Goal: Information Seeking & Learning: Find specific fact

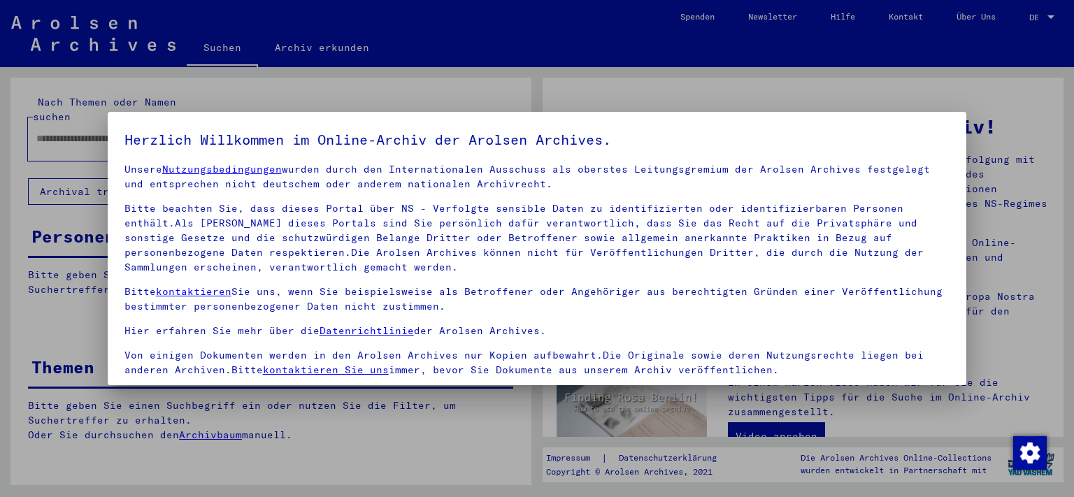
scroll to position [120, 0]
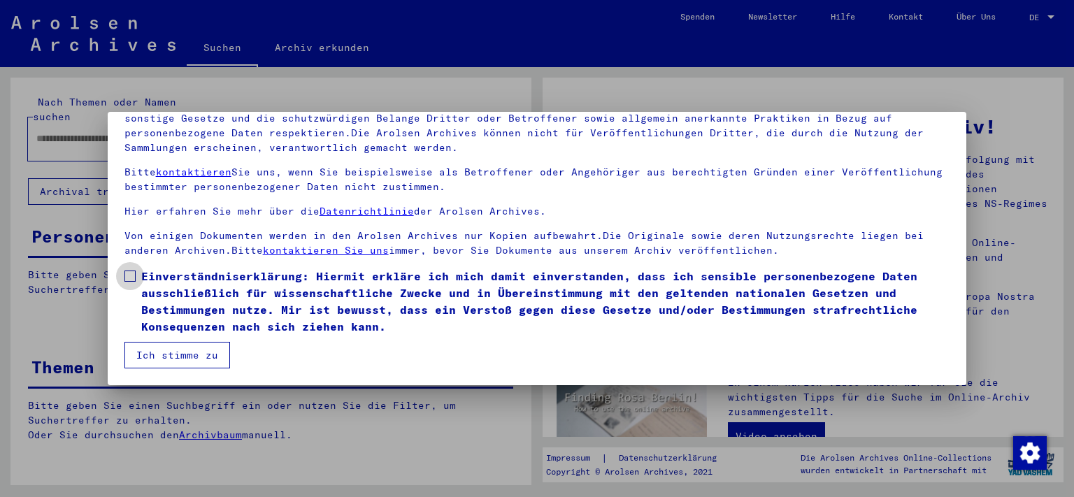
click at [128, 277] on span at bounding box center [129, 275] width 11 height 11
click at [148, 356] on button "Ich stimme zu" at bounding box center [177, 355] width 106 height 27
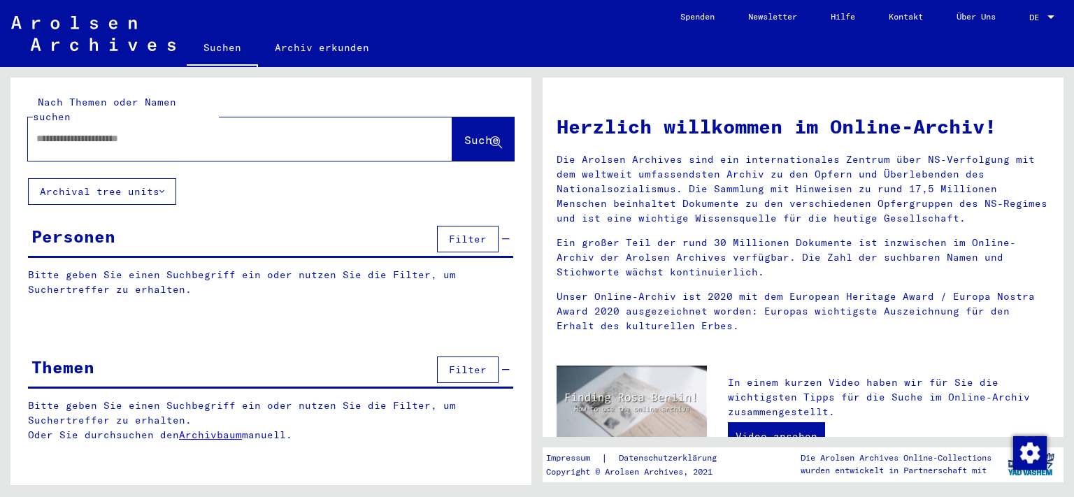
click at [114, 133] on div at bounding box center [219, 138] width 382 height 31
click at [168, 131] on input "text" at bounding box center [223, 138] width 374 height 15
type input "********"
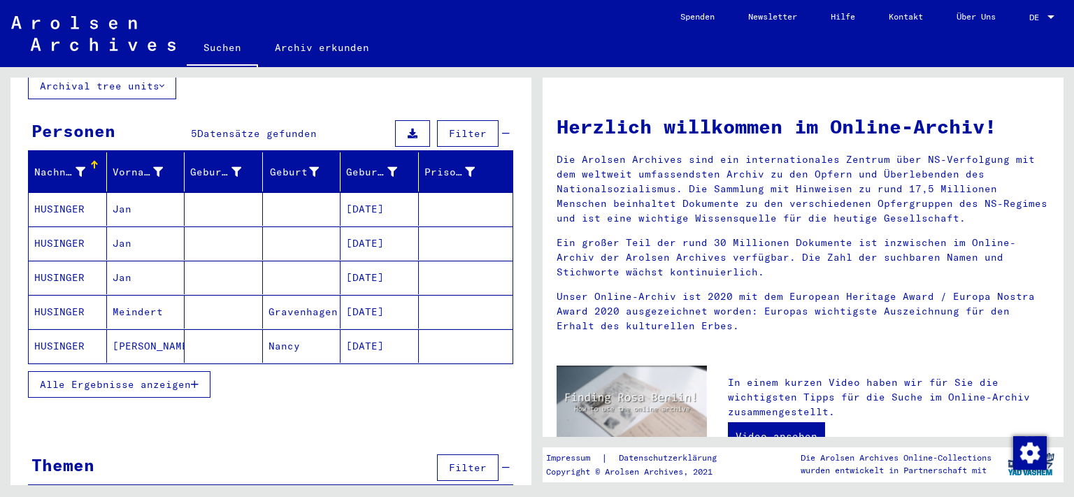
scroll to position [115, 0]
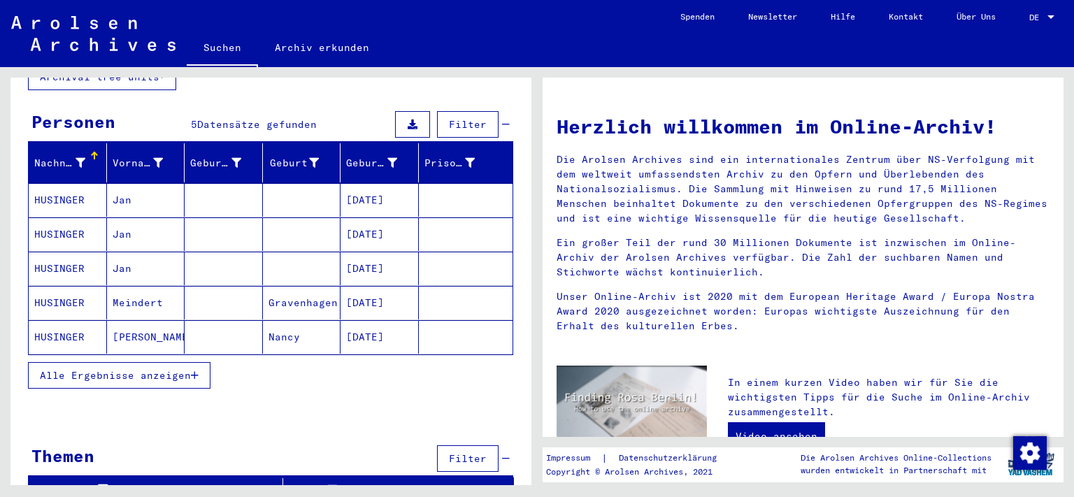
click at [200, 362] on button "Alle Ergebnisse anzeigen" at bounding box center [119, 375] width 182 height 27
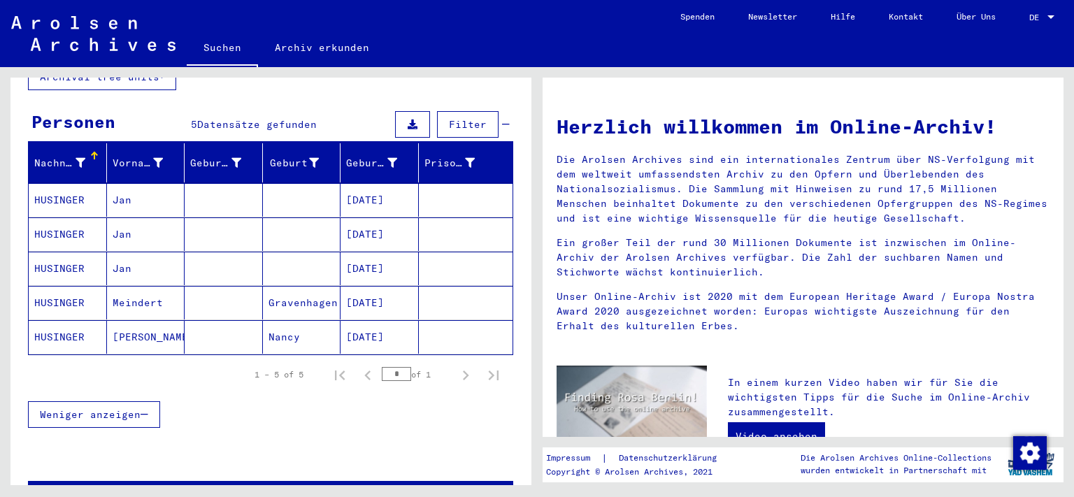
click at [391, 186] on mat-cell "[DATE]" at bounding box center [379, 200] width 78 height 34
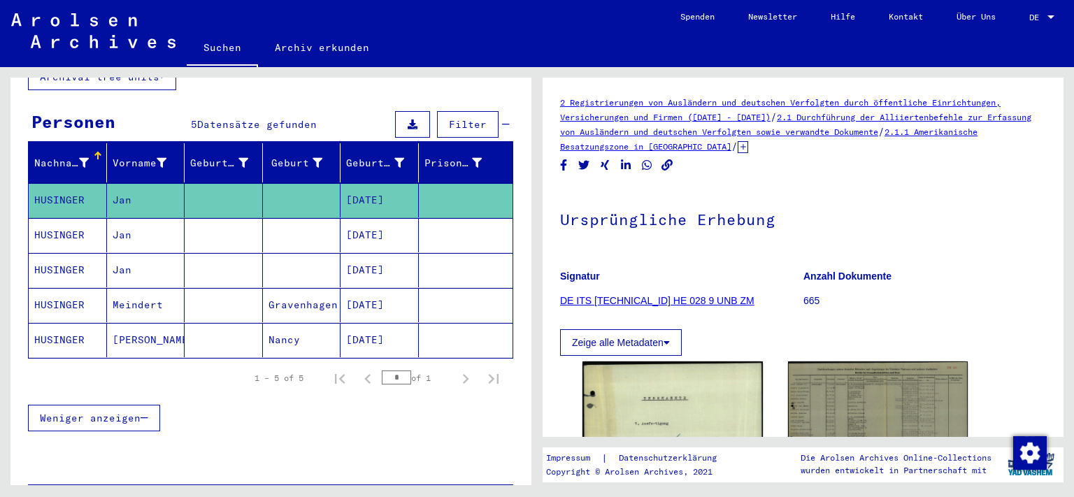
scroll to position [175, 0]
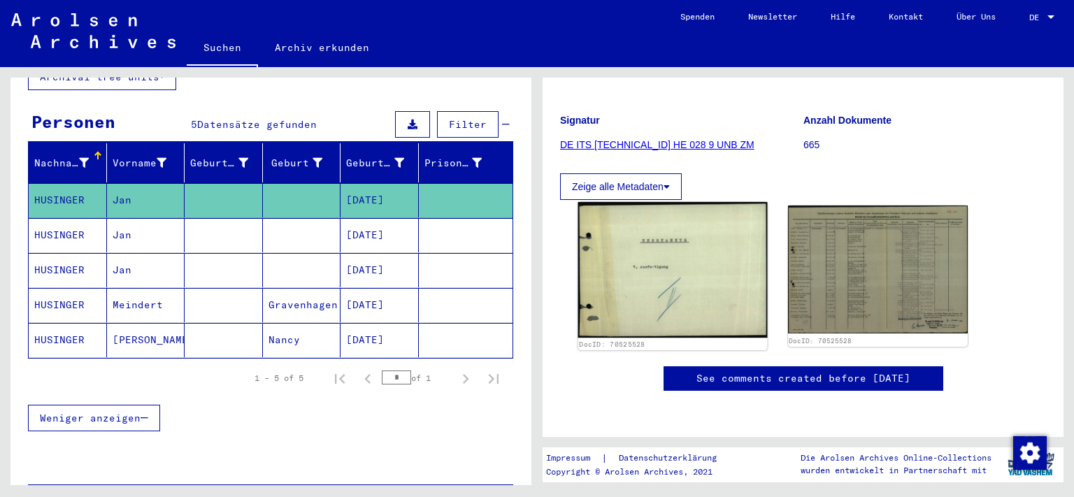
click at [591, 252] on img at bounding box center [672, 270] width 189 height 136
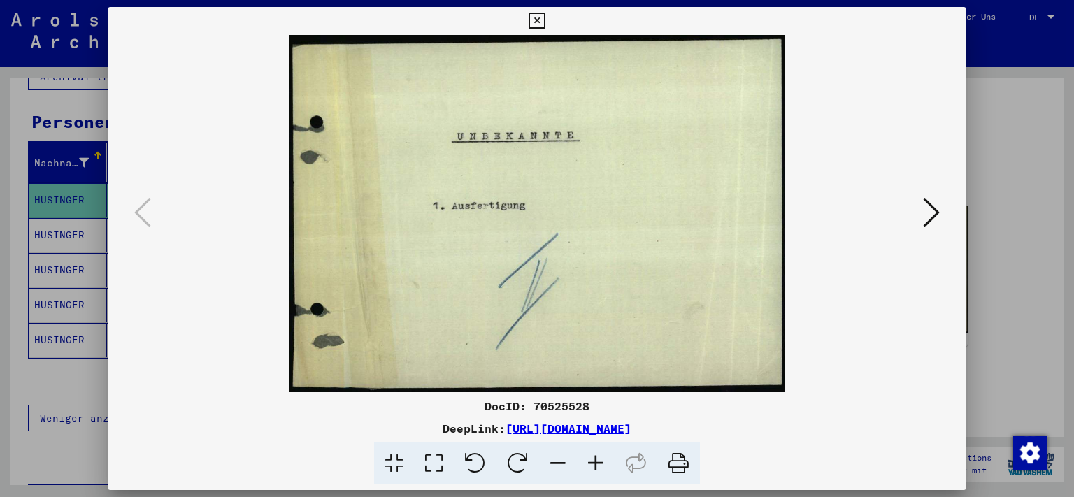
click at [922, 217] on button at bounding box center [930, 214] width 25 height 40
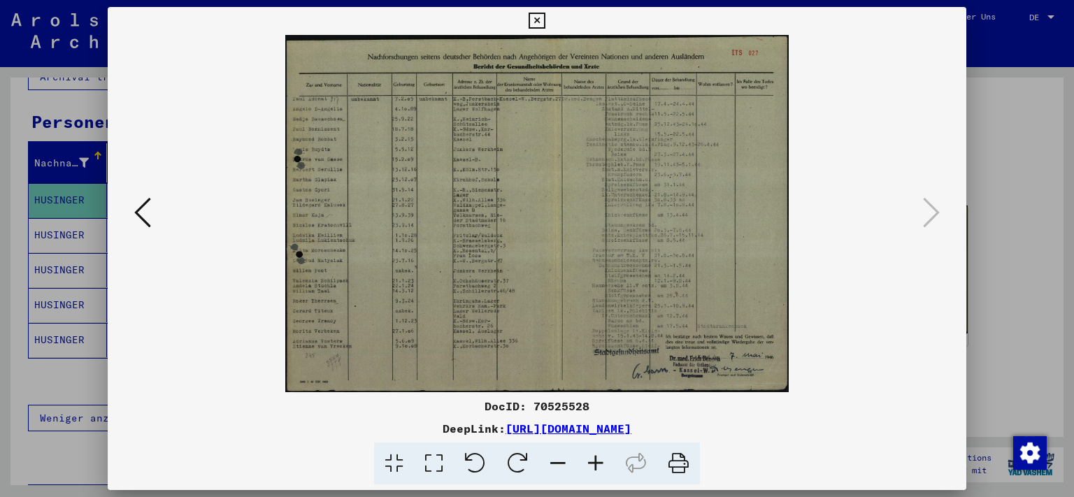
drag, startPoint x: 957, startPoint y: 23, endPoint x: 421, endPoint y: 140, distance: 549.4
click at [544, 24] on icon at bounding box center [536, 21] width 16 height 17
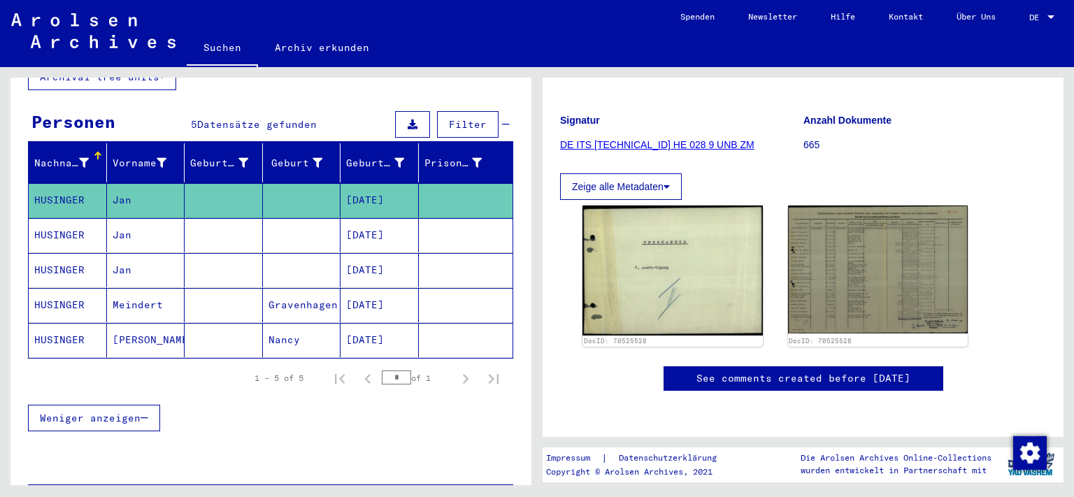
click at [211, 225] on mat-cell at bounding box center [224, 235] width 78 height 34
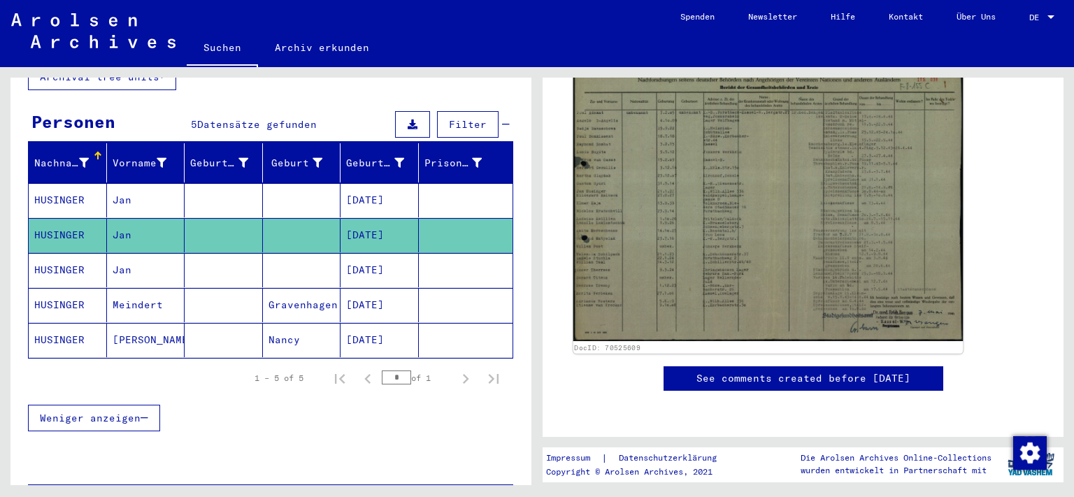
click at [709, 286] on img at bounding box center [768, 202] width 390 height 277
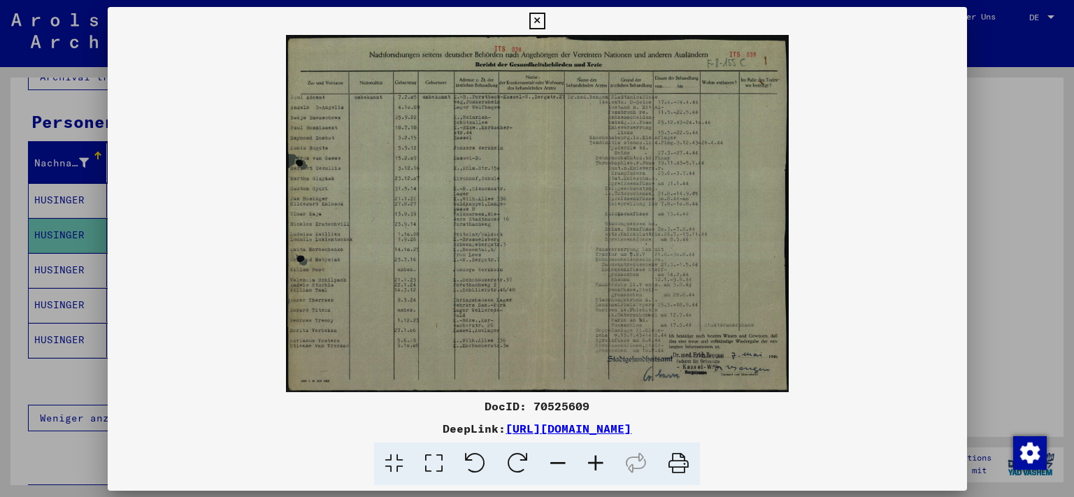
scroll to position [308, 0]
click at [980, 205] on div at bounding box center [537, 248] width 1074 height 497
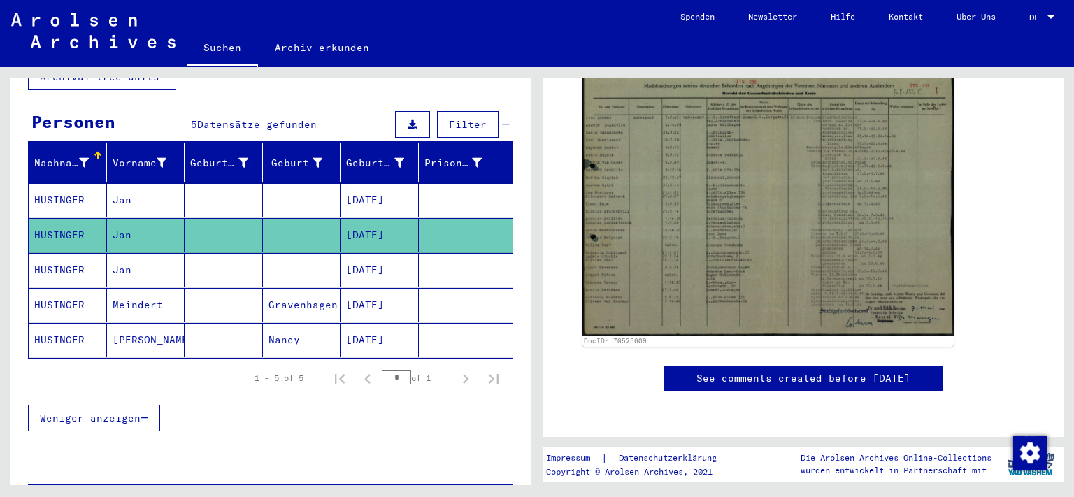
click at [233, 253] on mat-cell at bounding box center [224, 270] width 78 height 34
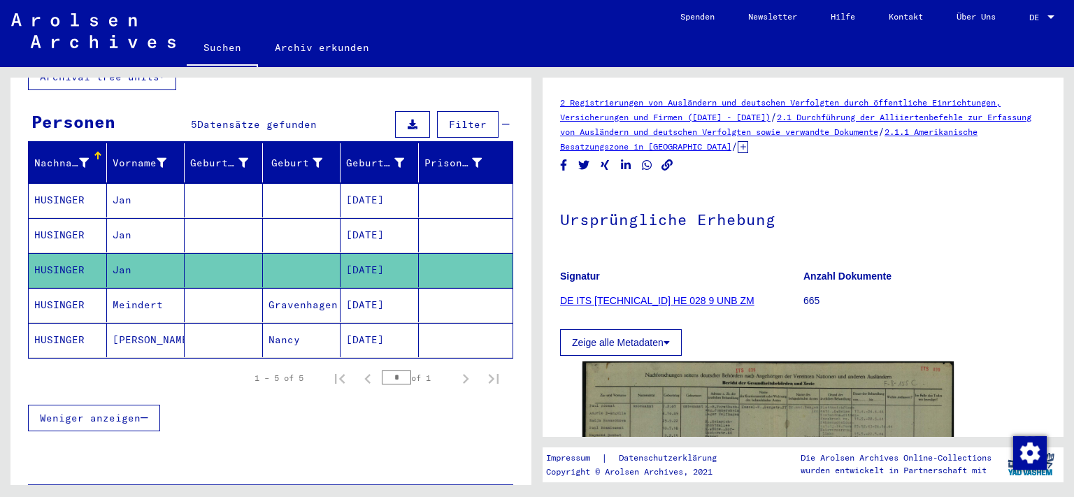
click at [164, 288] on mat-cell "Meindert" at bounding box center [146, 305] width 78 height 34
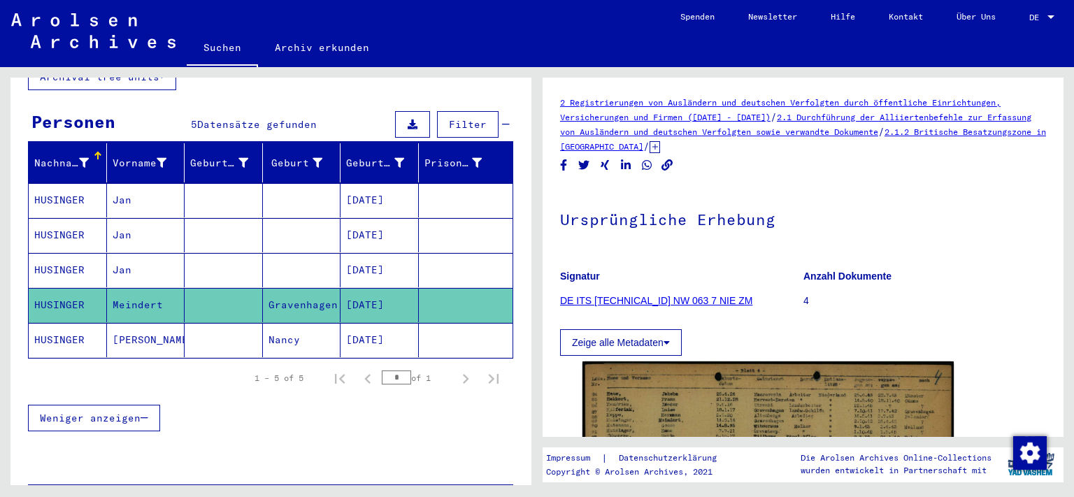
click at [215, 323] on mat-cell at bounding box center [224, 340] width 78 height 34
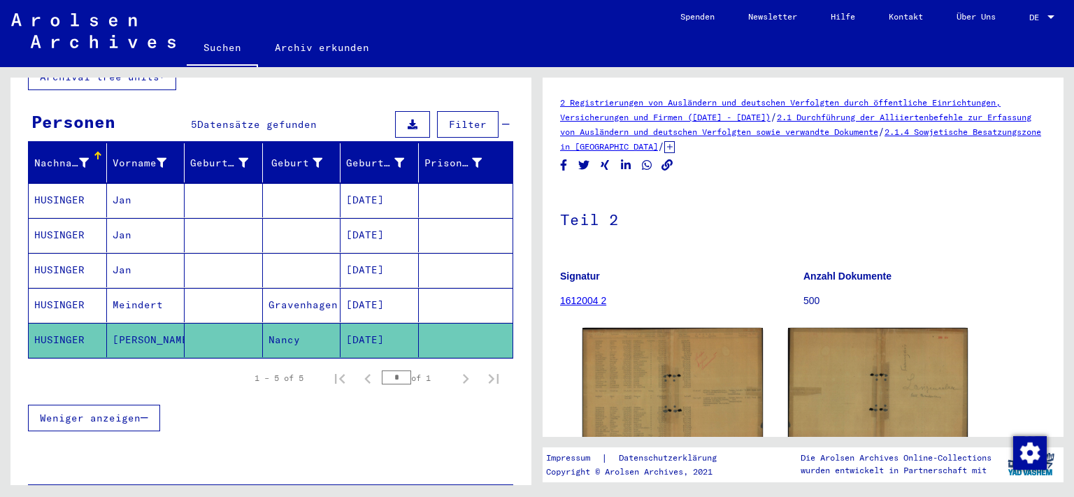
click at [231, 293] on mat-cell at bounding box center [224, 305] width 78 height 34
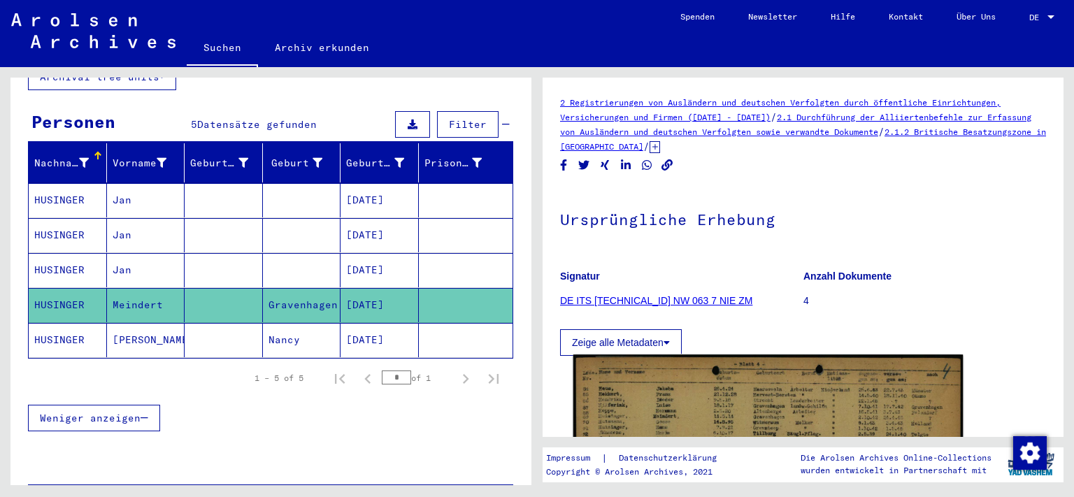
click at [652, 402] on img at bounding box center [768, 492] width 390 height 276
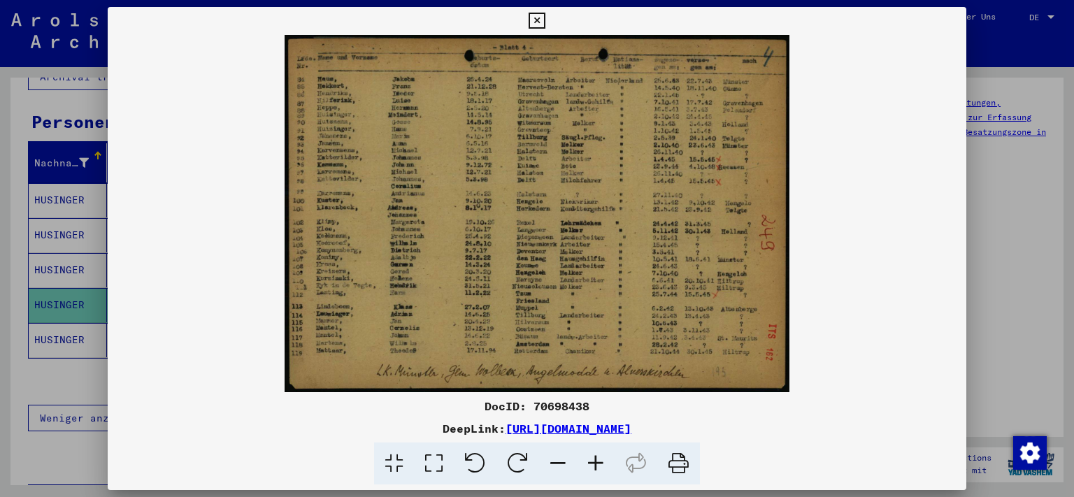
click at [544, 18] on icon at bounding box center [536, 21] width 16 height 17
